Goal: Task Accomplishment & Management: Manage account settings

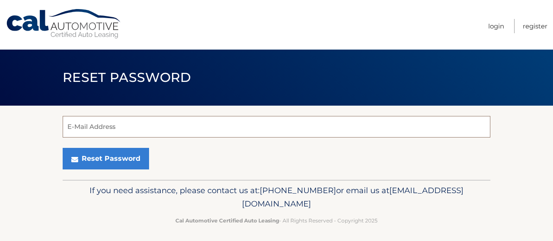
click at [311, 127] on input "E-Mail Address" at bounding box center [277, 127] width 428 height 22
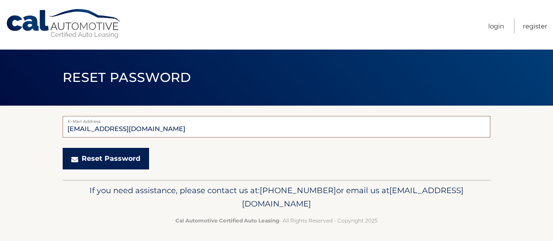
type input "jerseyshorecarol@comcast.et"
click at [133, 164] on button "Reset Password" at bounding box center [106, 159] width 86 height 22
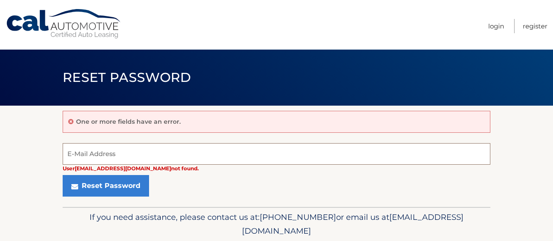
click at [123, 157] on input "E-Mail Address" at bounding box center [277, 154] width 428 height 22
type input "[EMAIL_ADDRESS][DOMAIN_NAME]"
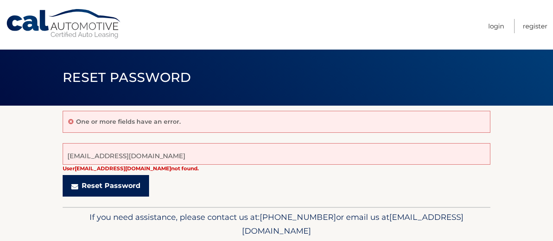
click at [125, 188] on button "Reset Password" at bounding box center [106, 186] width 86 height 22
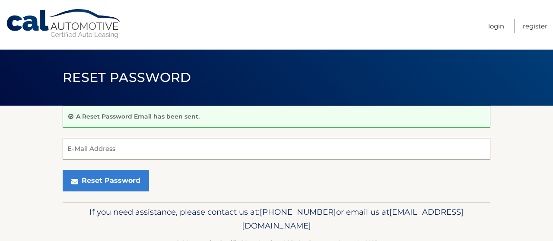
click at [89, 149] on input "E-Mail Address" at bounding box center [277, 149] width 428 height 22
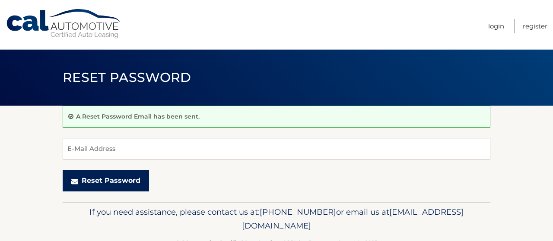
click at [109, 182] on button "Reset Password" at bounding box center [106, 181] width 86 height 22
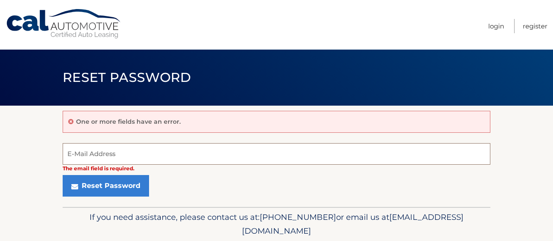
click at [101, 153] on input "E-Mail Address" at bounding box center [277, 154] width 428 height 22
type input "[EMAIL_ADDRESS][DOMAIN_NAME]"
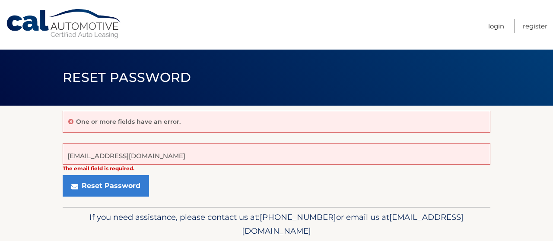
click at [172, 177] on div "Reset Password" at bounding box center [277, 186] width 428 height 22
click at [494, 24] on link "Login" at bounding box center [496, 26] width 16 height 14
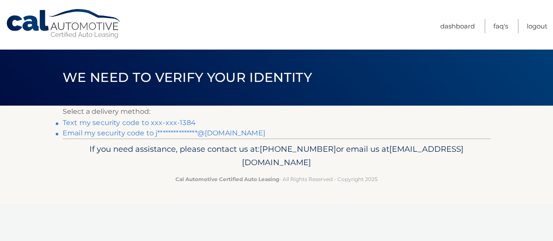
click at [99, 124] on link "Text my security code to xxx-xxx-1384" at bounding box center [129, 123] width 133 height 8
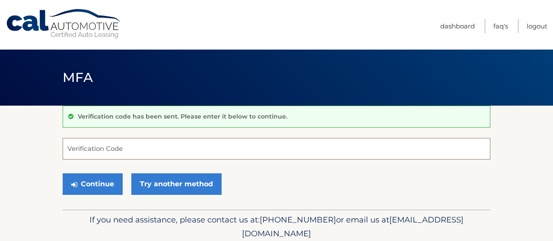
click at [87, 146] on input "Verification Code" at bounding box center [277, 149] width 428 height 22
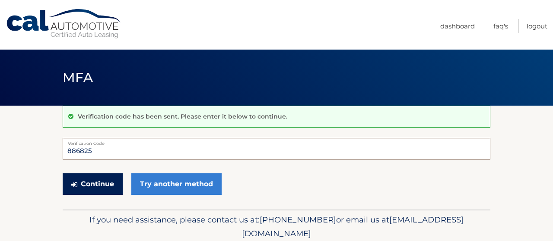
type input "886825"
click at [63, 174] on button "Continue" at bounding box center [93, 185] width 60 height 22
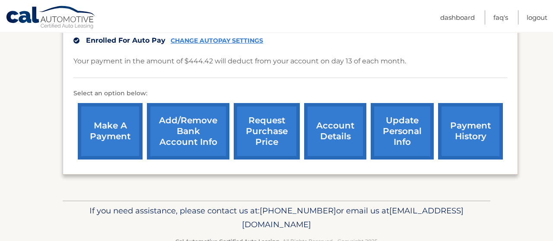
scroll to position [201, 0]
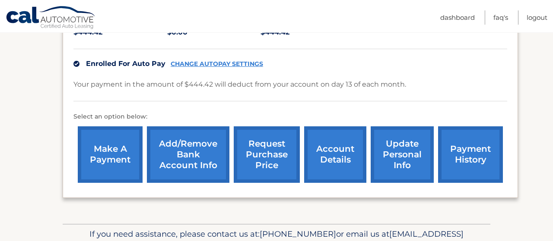
click at [450, 169] on link "payment history" at bounding box center [470, 155] width 65 height 57
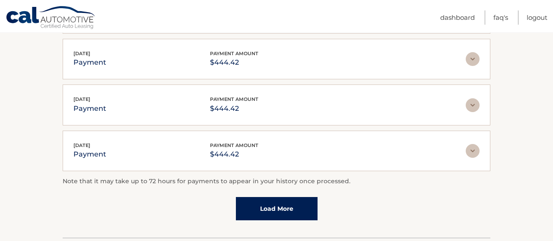
scroll to position [263, 0]
click at [283, 211] on link "Load More" at bounding box center [277, 209] width 82 height 23
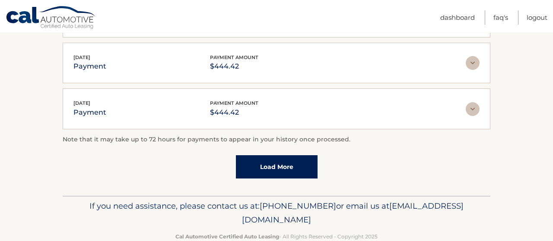
scroll to position [351, 0]
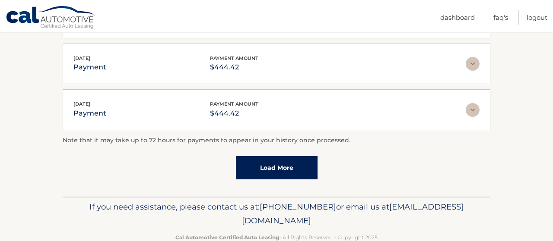
click at [285, 167] on link "Load More" at bounding box center [277, 167] width 82 height 23
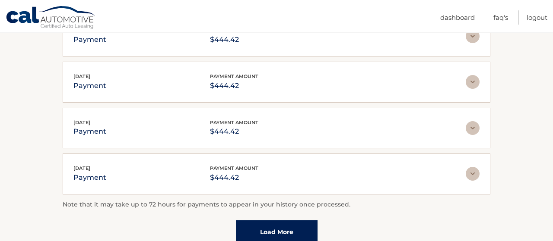
scroll to position [532, 0]
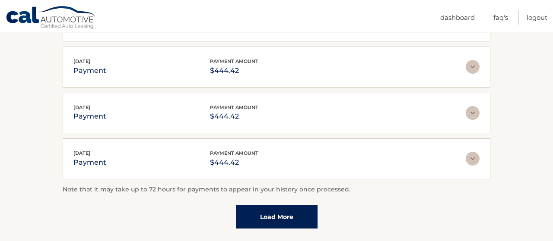
click at [276, 216] on link "Load More" at bounding box center [277, 217] width 82 height 23
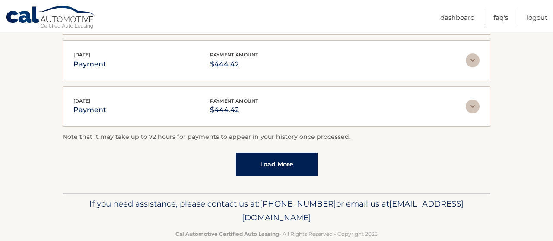
scroll to position [824, 0]
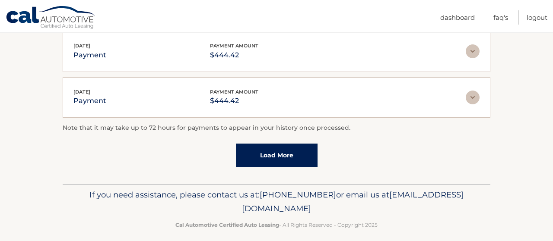
click at [282, 145] on link "Load More" at bounding box center [277, 155] width 82 height 23
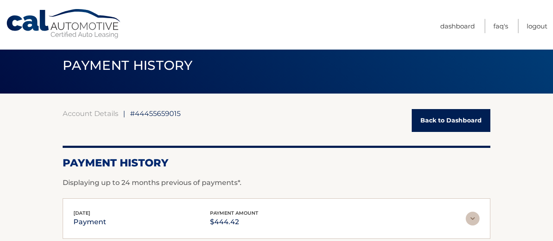
scroll to position [9, 0]
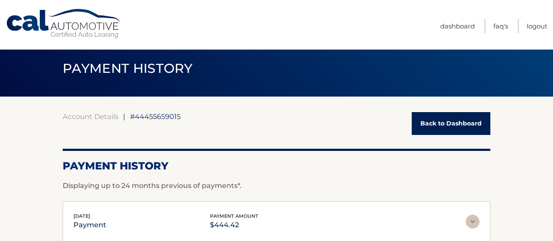
click at [468, 120] on link "Back to Dashboard" at bounding box center [451, 123] width 79 height 23
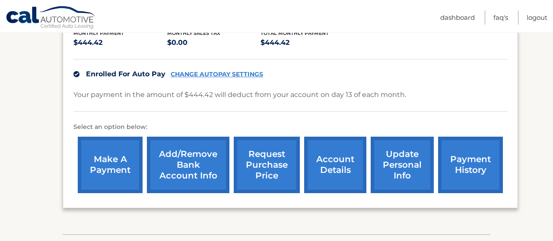
scroll to position [193, 0]
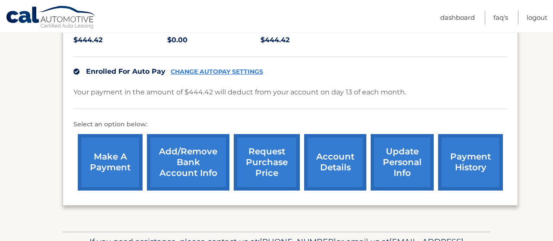
click at [250, 175] on link "request purchase price" at bounding box center [267, 162] width 66 height 57
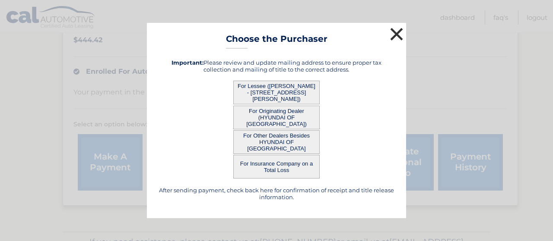
click at [398, 35] on button "×" at bounding box center [396, 33] width 17 height 17
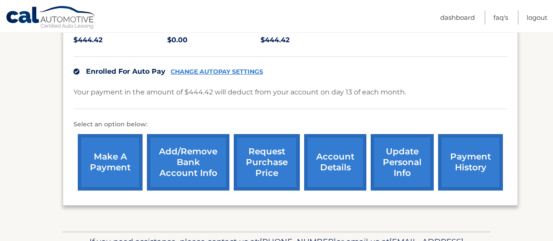
click at [318, 173] on link "account details" at bounding box center [335, 162] width 62 height 57
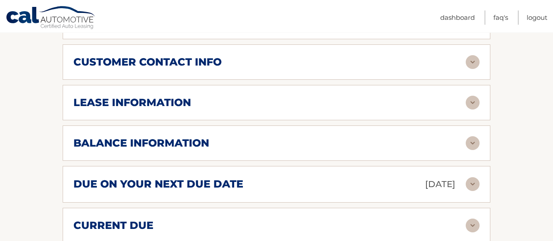
scroll to position [431, 0]
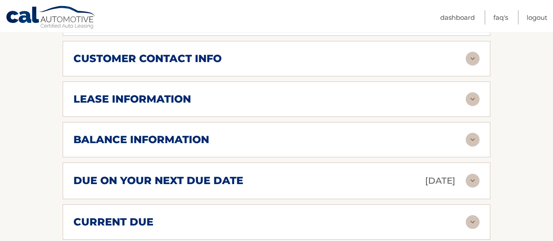
click at [473, 147] on img at bounding box center [473, 140] width 14 height 14
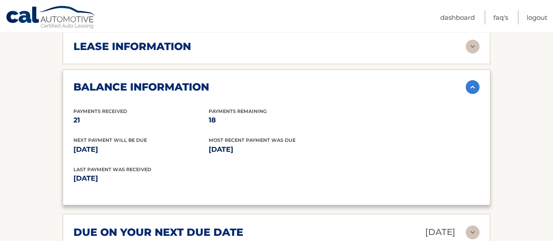
scroll to position [480, 0]
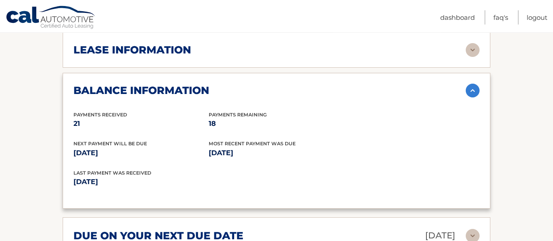
click at [473, 98] on img at bounding box center [473, 91] width 14 height 14
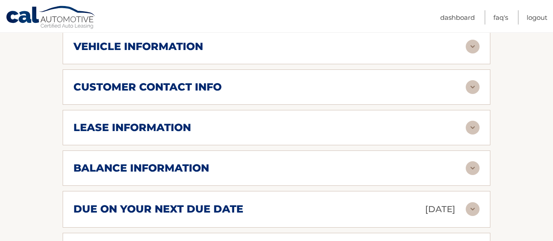
scroll to position [397, 0]
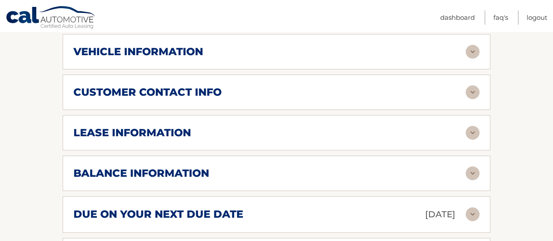
click at [472, 140] on img at bounding box center [473, 133] width 14 height 14
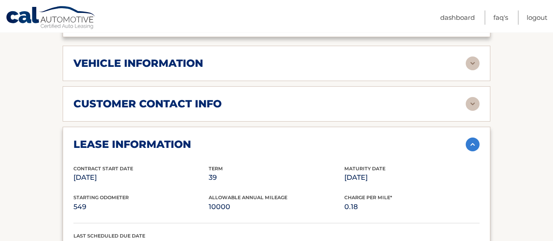
scroll to position [384, 0]
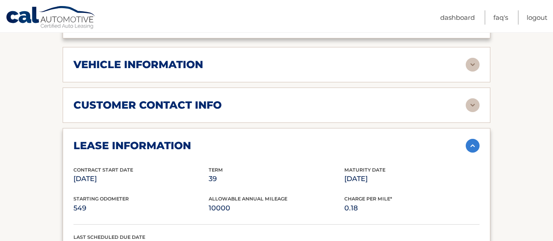
click at [473, 153] on img at bounding box center [473, 146] width 14 height 14
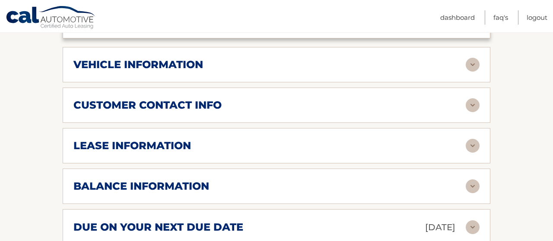
click at [474, 112] on img at bounding box center [473, 105] width 14 height 14
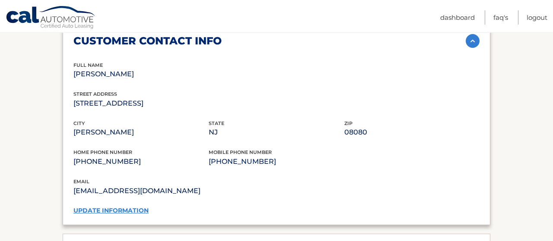
scroll to position [450, 0]
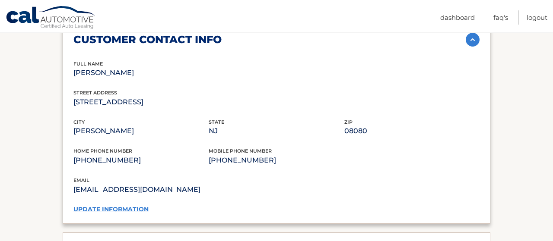
click at [111, 213] on link "update information" at bounding box center [110, 210] width 75 height 8
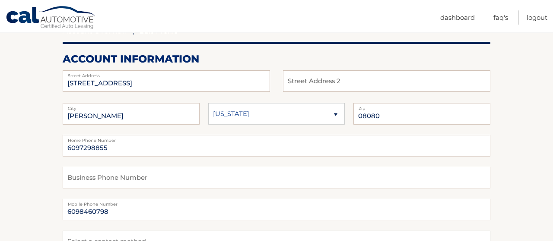
scroll to position [98, 0]
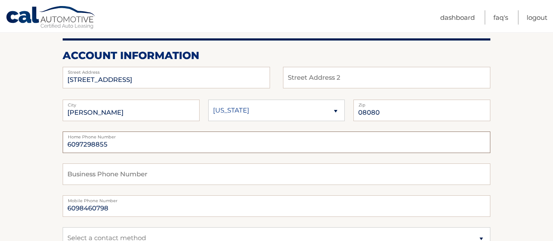
drag, startPoint x: 116, startPoint y: 141, endPoint x: 60, endPoint y: 139, distance: 56.6
drag, startPoint x: 67, startPoint y: 145, endPoint x: 110, endPoint y: 148, distance: 42.9
click at [110, 148] on input "6097298855" at bounding box center [277, 143] width 428 height 22
drag, startPoint x: 117, startPoint y: 207, endPoint x: 62, endPoint y: 207, distance: 54.4
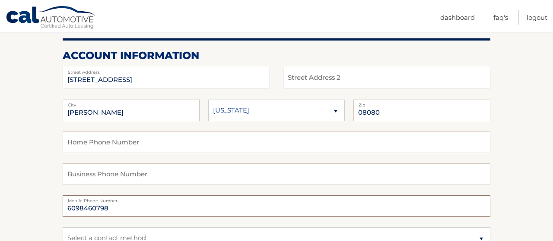
click at [63, 207] on input "6098460798" at bounding box center [277, 207] width 428 height 22
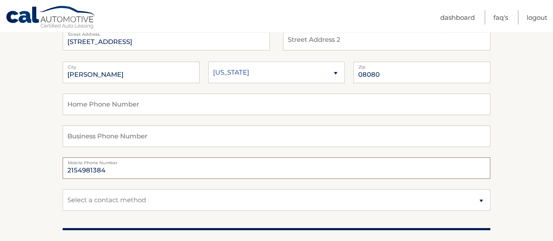
scroll to position [135, 0]
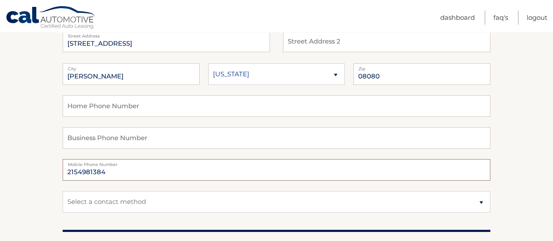
type input "2154981384"
click at [63, 191] on select "Select a contact method Mobile Home" at bounding box center [277, 202] width 428 height 22
select select "1"
click option "Mobile" at bounding box center [0, 0] width 0 height 0
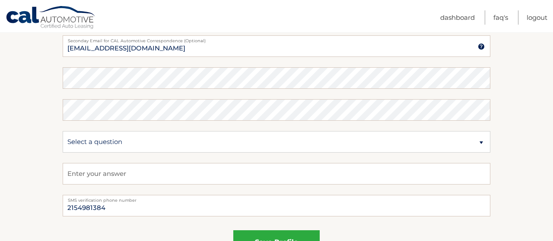
scroll to position [454, 0]
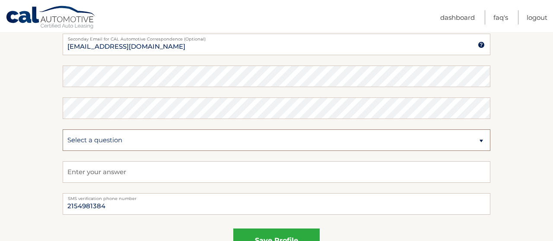
click at [63, 130] on select "Select a question What was the name of your elementary school? What is your mot…" at bounding box center [277, 141] width 428 height 22
select select "3"
click option "What street did you live on in the third grade?" at bounding box center [0, 0] width 0 height 0
click at [229, 171] on input "text" at bounding box center [277, 173] width 428 height 22
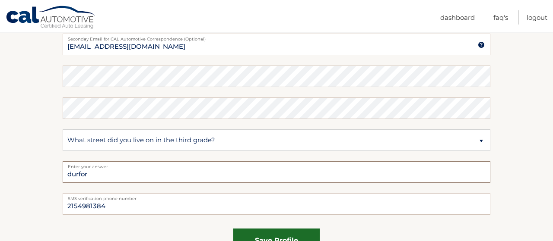
type input "durfor"
click at [280, 237] on button "save profile" at bounding box center [276, 241] width 86 height 24
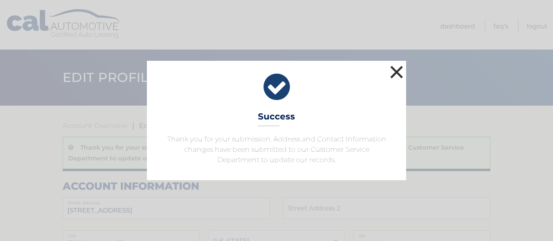
click at [396, 71] on button "×" at bounding box center [396, 71] width 17 height 17
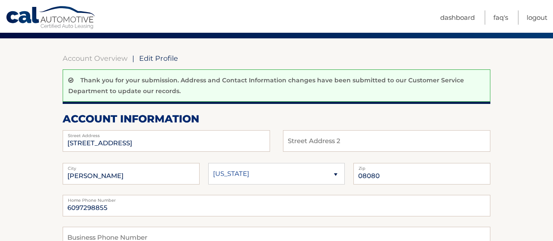
scroll to position [39, 0]
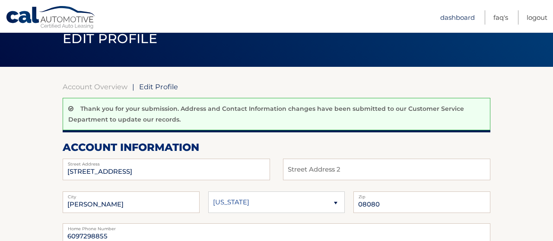
click at [466, 19] on link "Dashboard" at bounding box center [457, 17] width 35 height 14
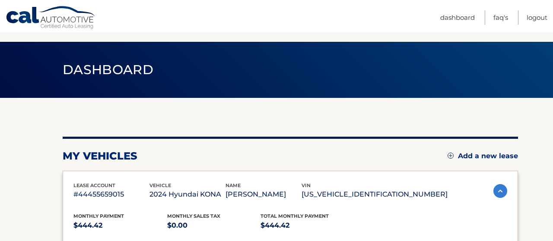
scroll to position [2, 0]
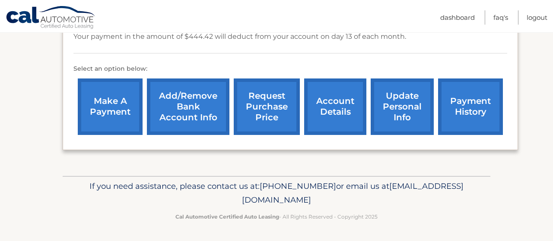
scroll to position [270, 0]
